Goal: Check status

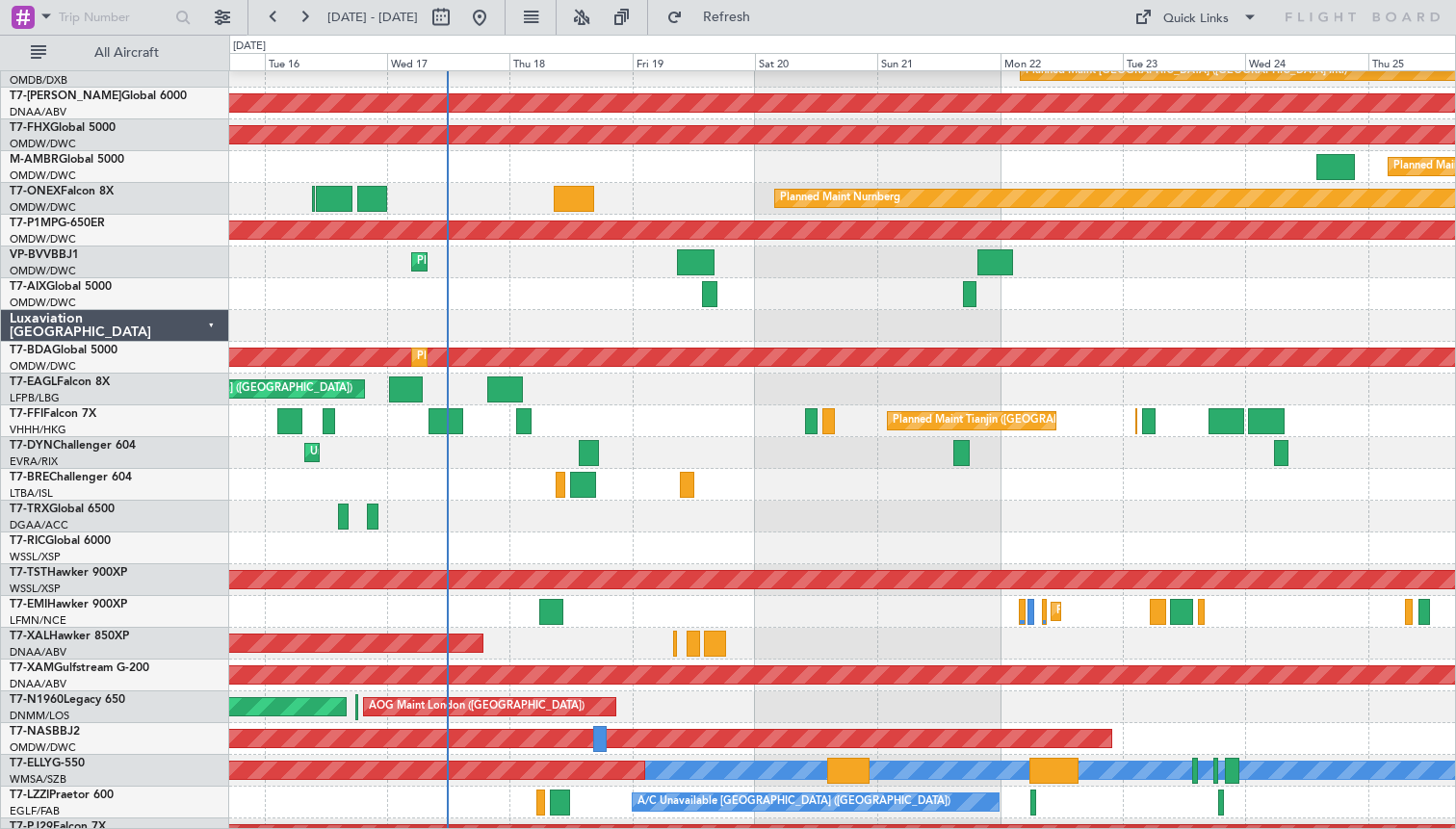
scroll to position [303, 0]
click at [703, 538] on div at bounding box center [842, 548] width 1226 height 32
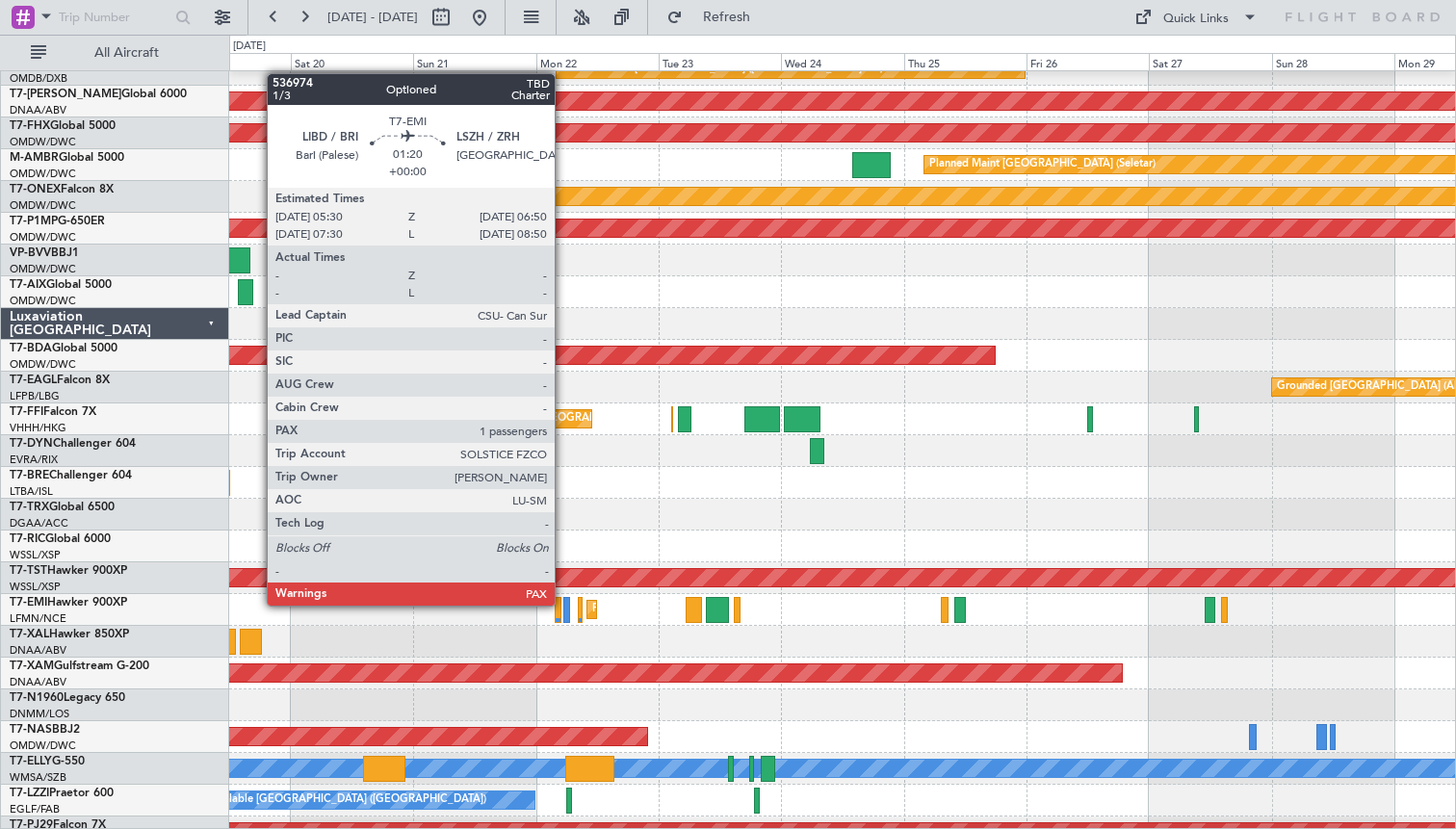
click at [563, 605] on div at bounding box center [567, 610] width 8 height 26
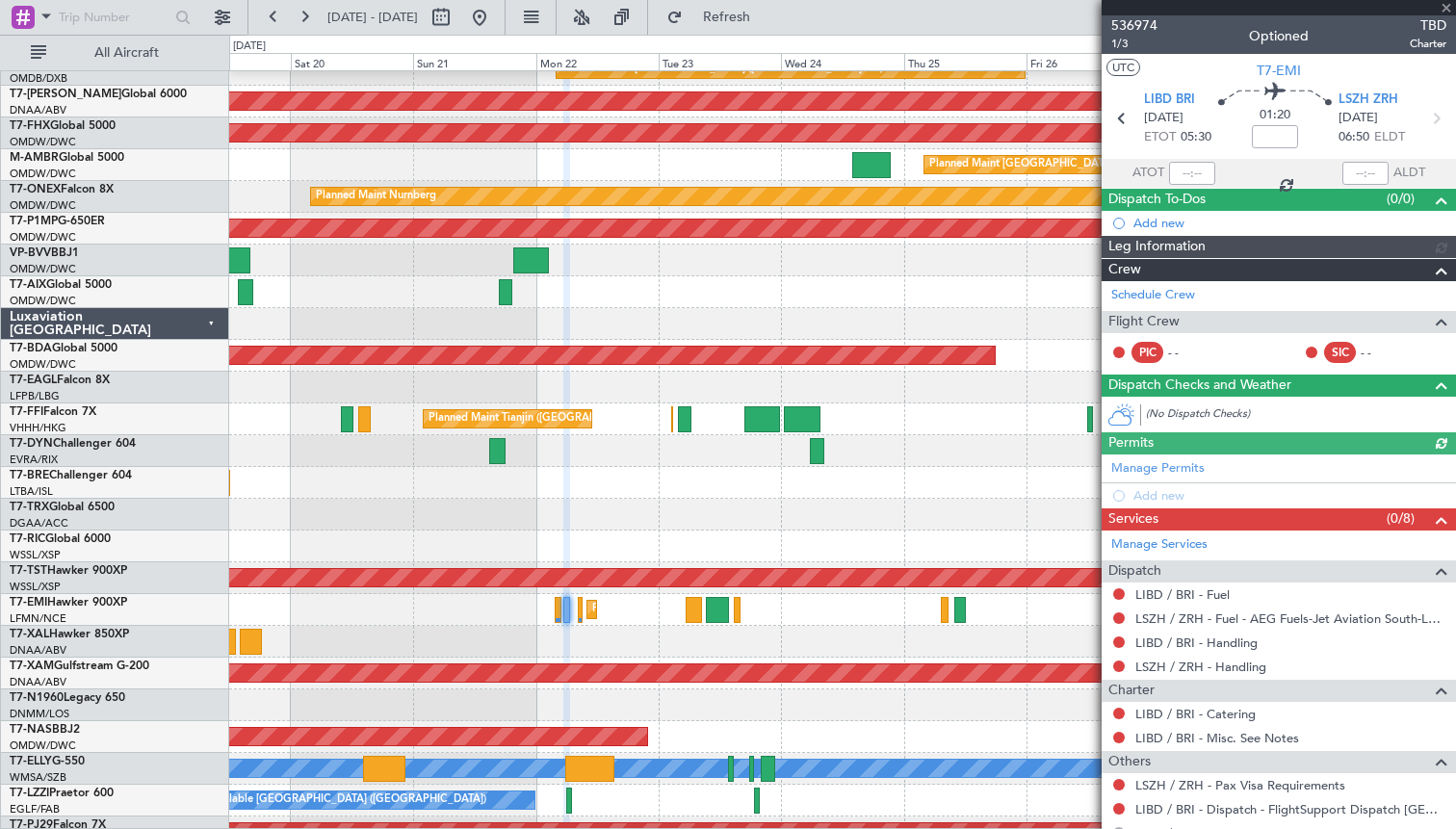
scroll to position [94, 0]
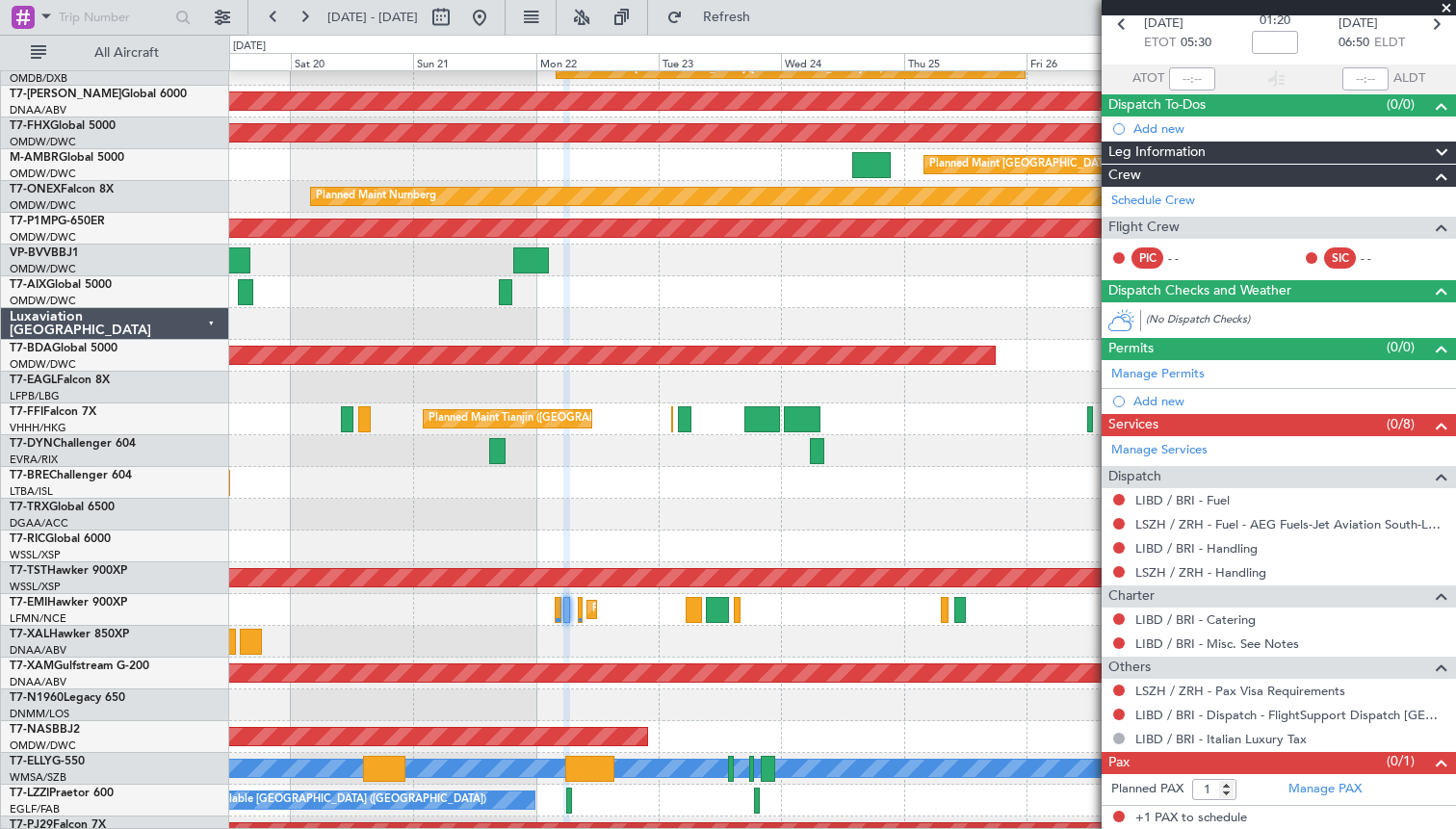
click at [1445, 11] on span at bounding box center [1446, 8] width 19 height 17
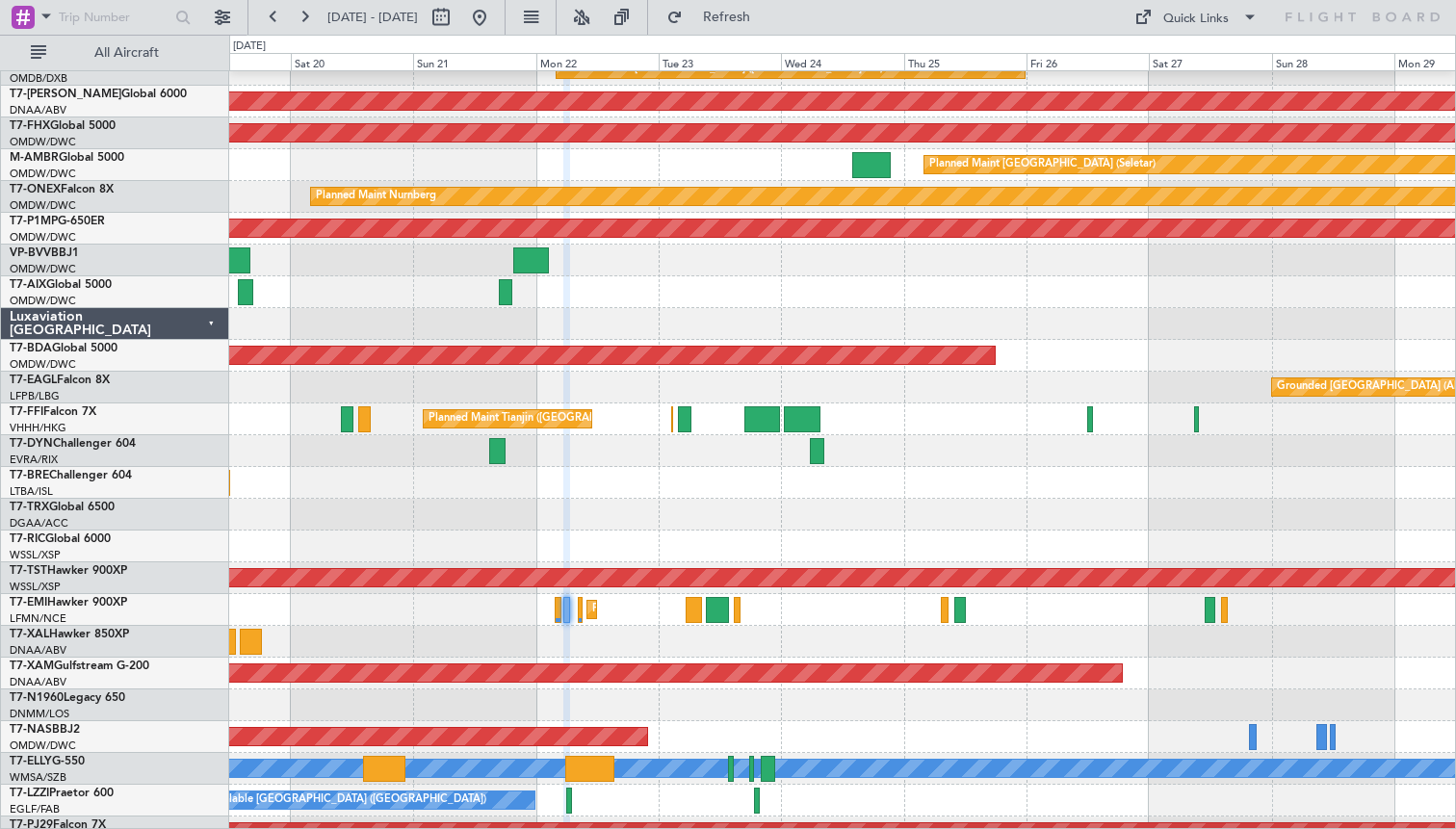
type input "0"
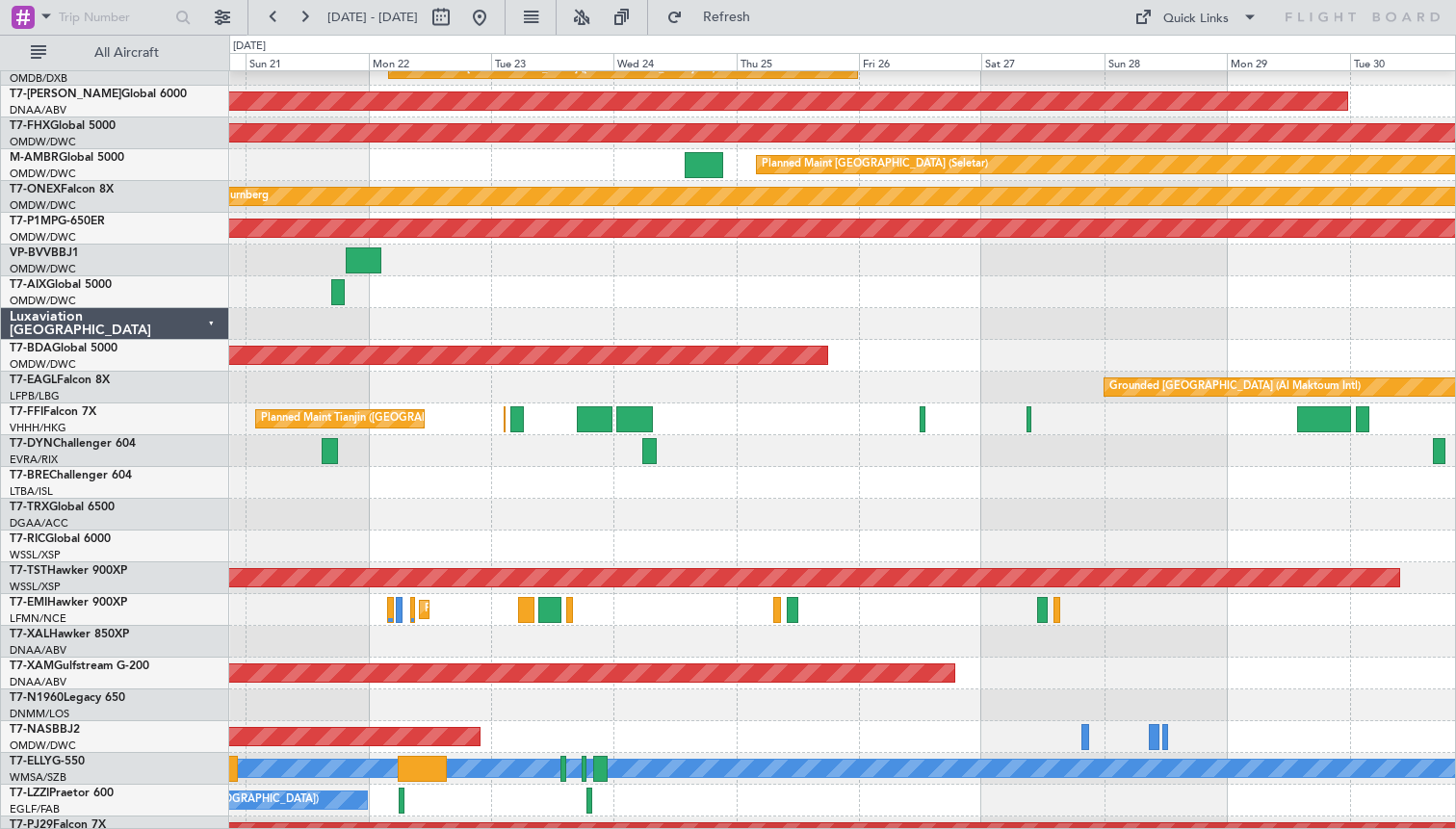
scroll to position [302, 0]
click at [663, 645] on div at bounding box center [842, 642] width 1226 height 32
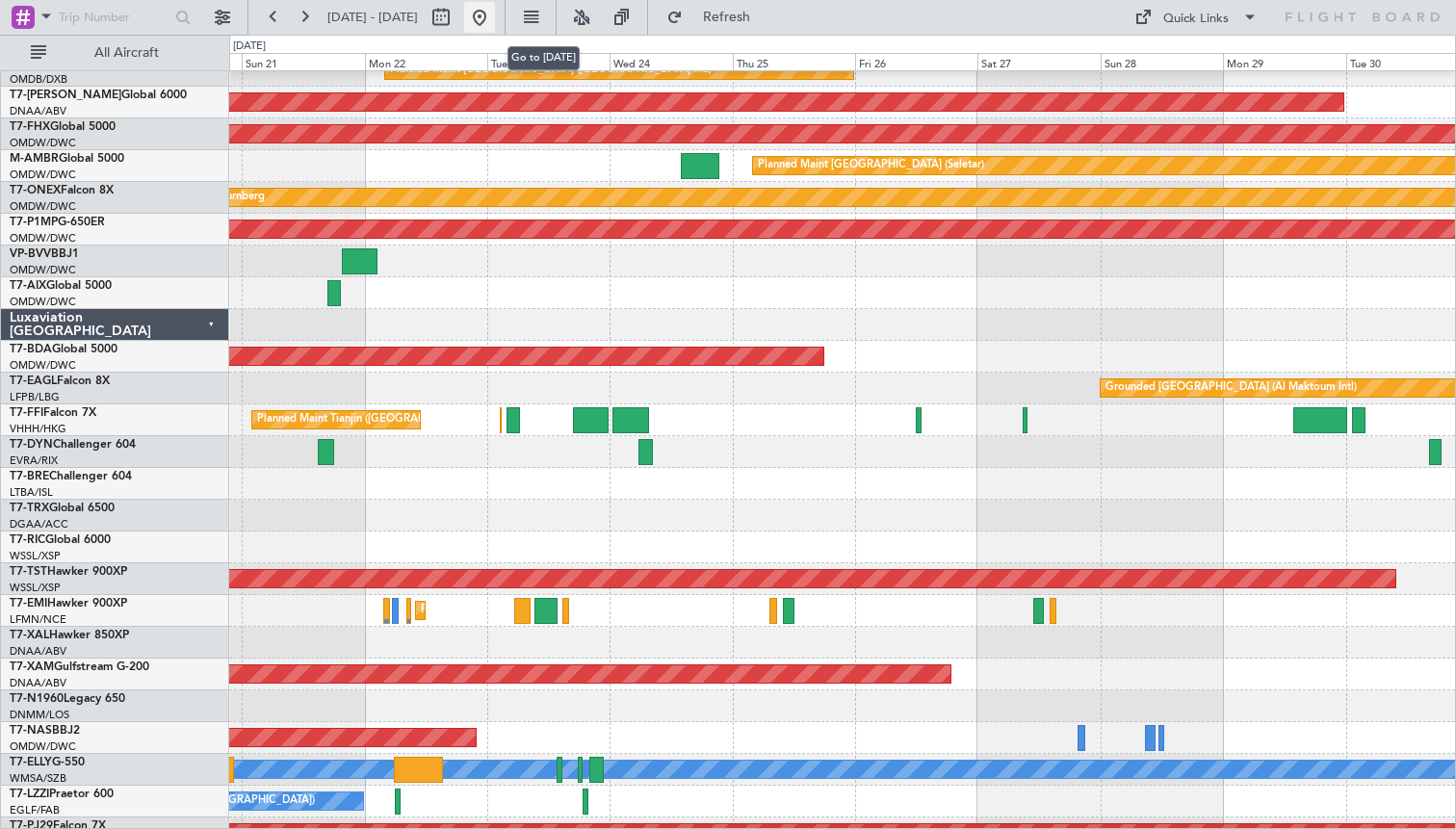
click at [495, 17] on button at bounding box center [479, 17] width 31 height 31
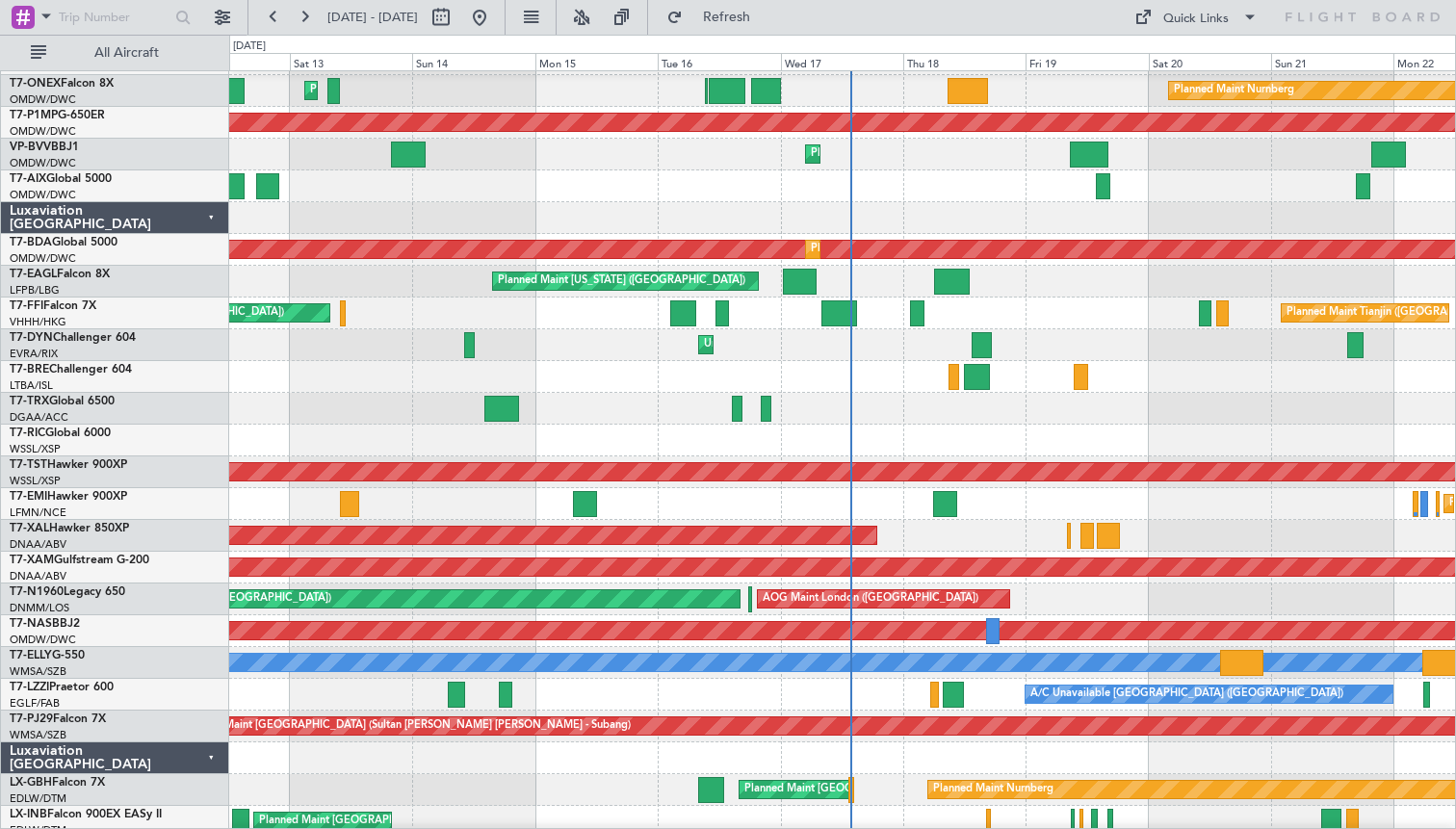
scroll to position [439, 0]
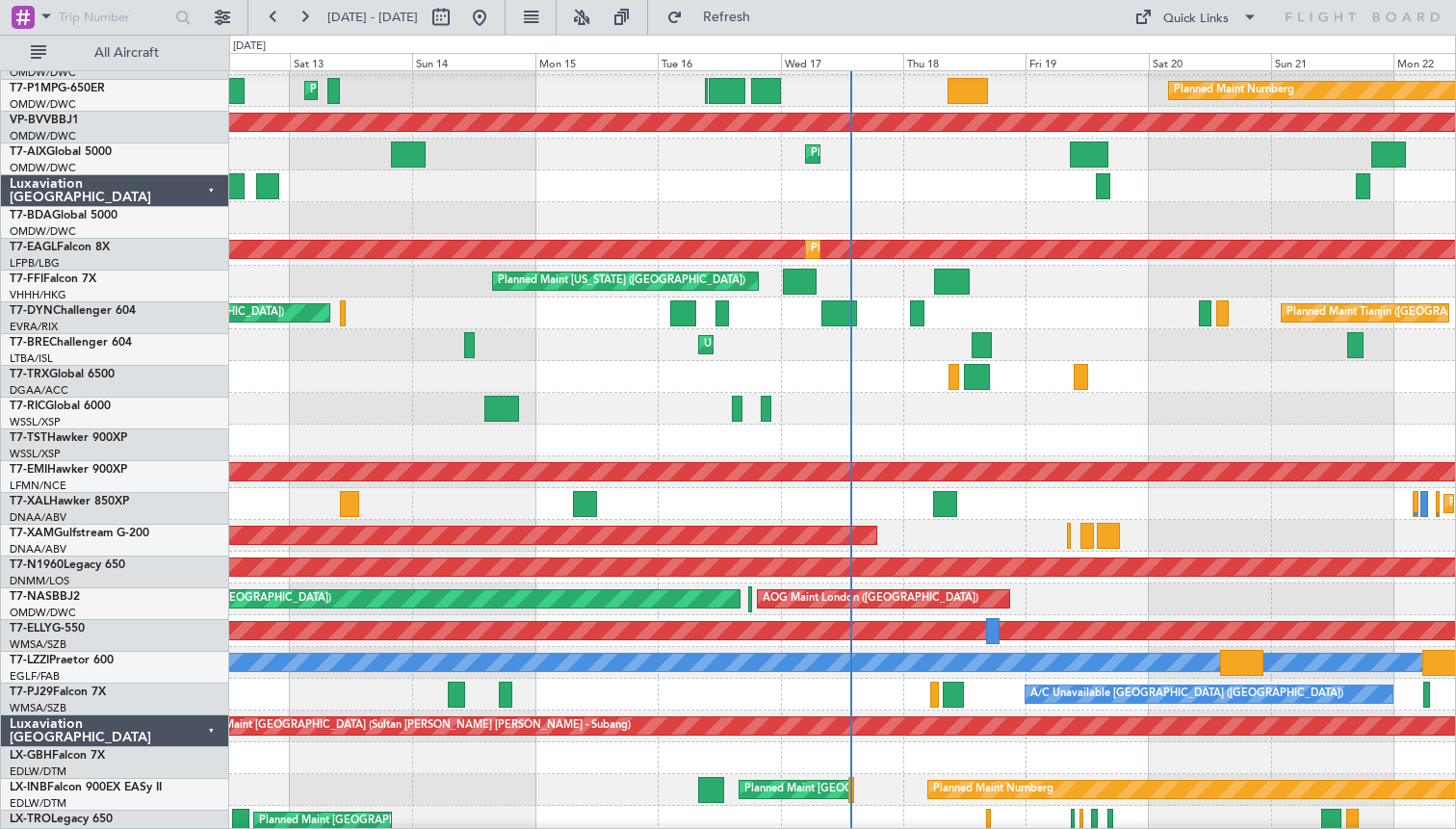
click at [779, 488] on div "Planned Maint [GEOGRAPHIC_DATA]" at bounding box center [842, 504] width 1226 height 32
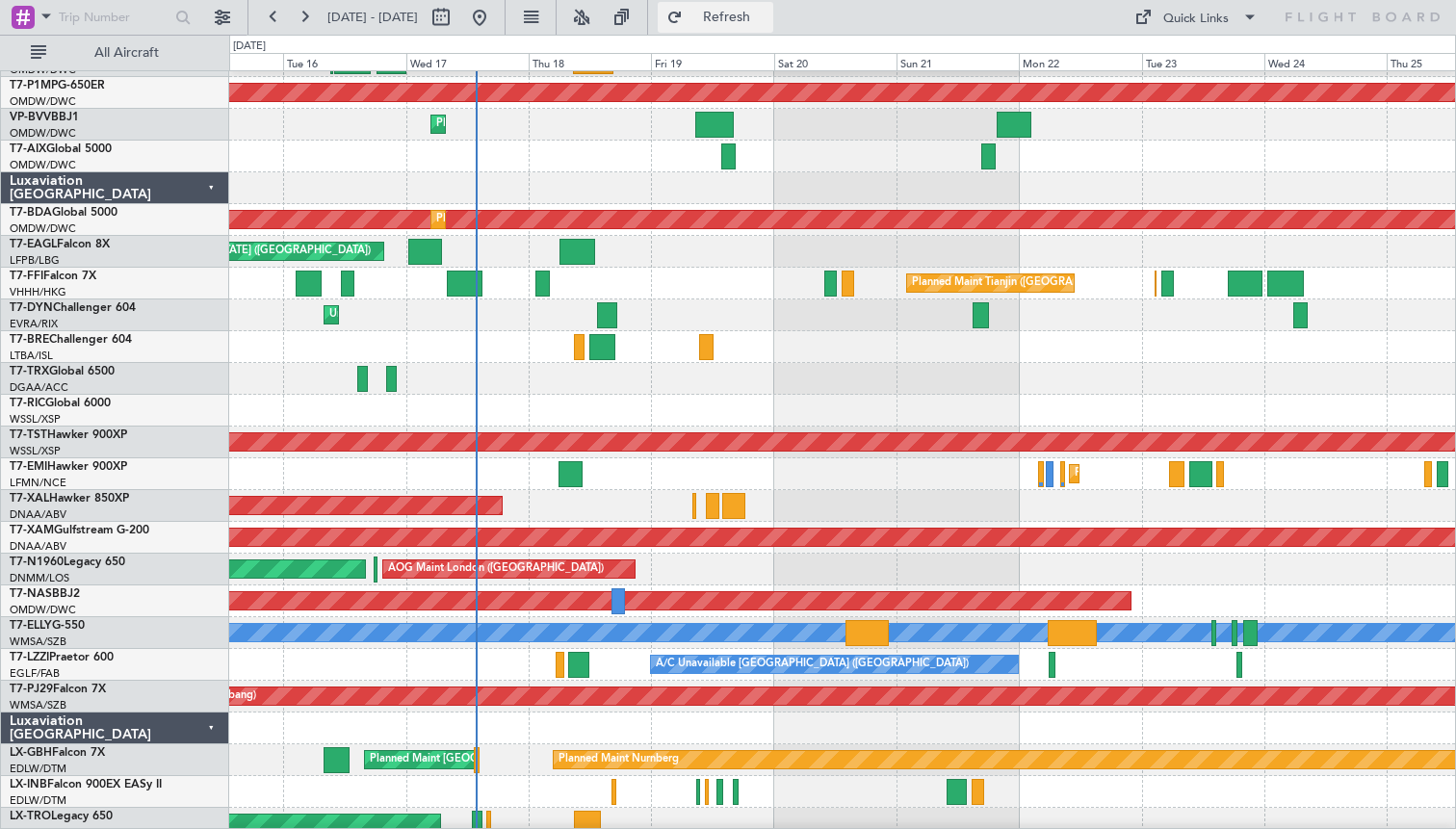
click at [728, 19] on button "Refresh" at bounding box center [715, 17] width 116 height 31
